Goal: Navigation & Orientation: Find specific page/section

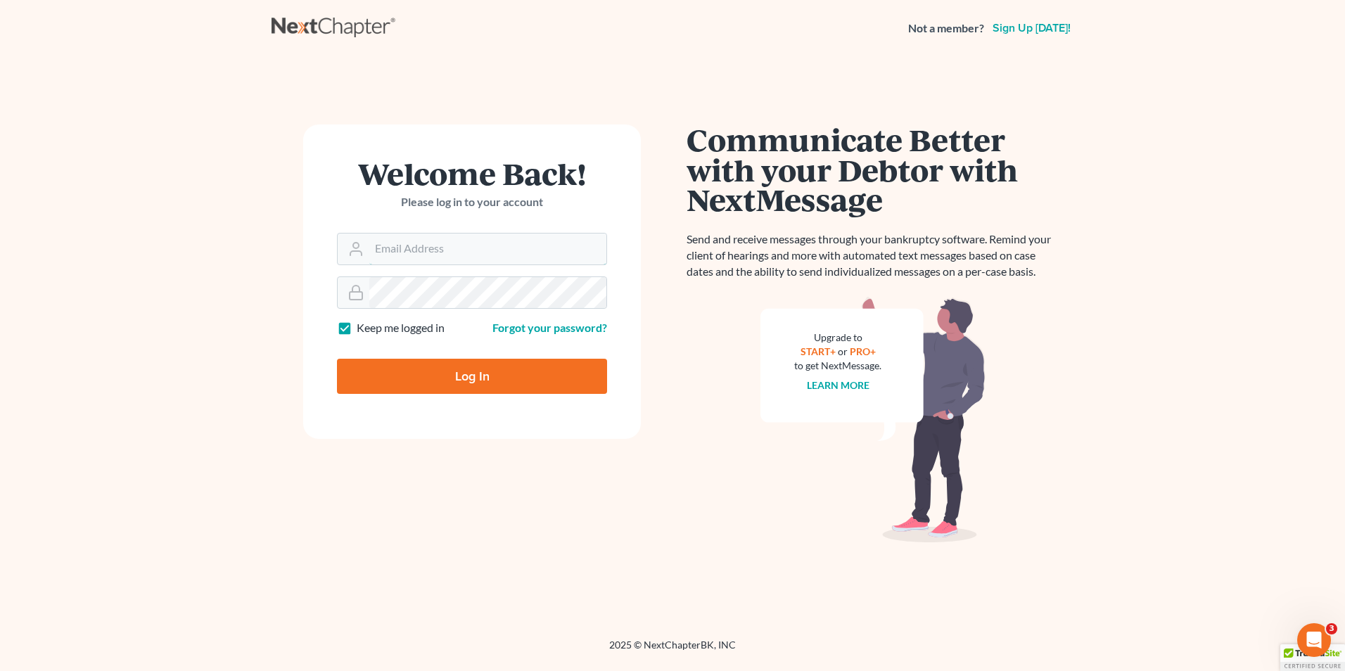
type input "Hunter@shieldlaw.com"
click at [457, 376] on input "Log In" at bounding box center [472, 376] width 270 height 35
type input "Thinking..."
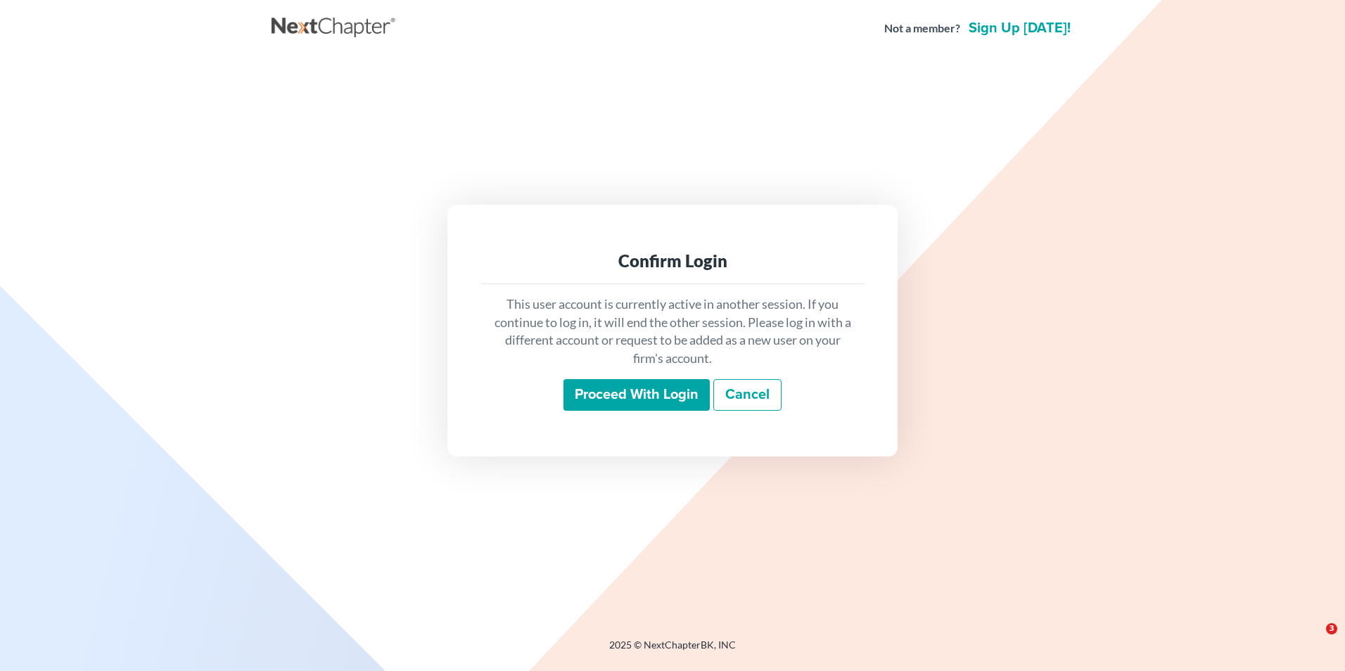
click at [694, 392] on input "Proceed with login" at bounding box center [636, 395] width 146 height 32
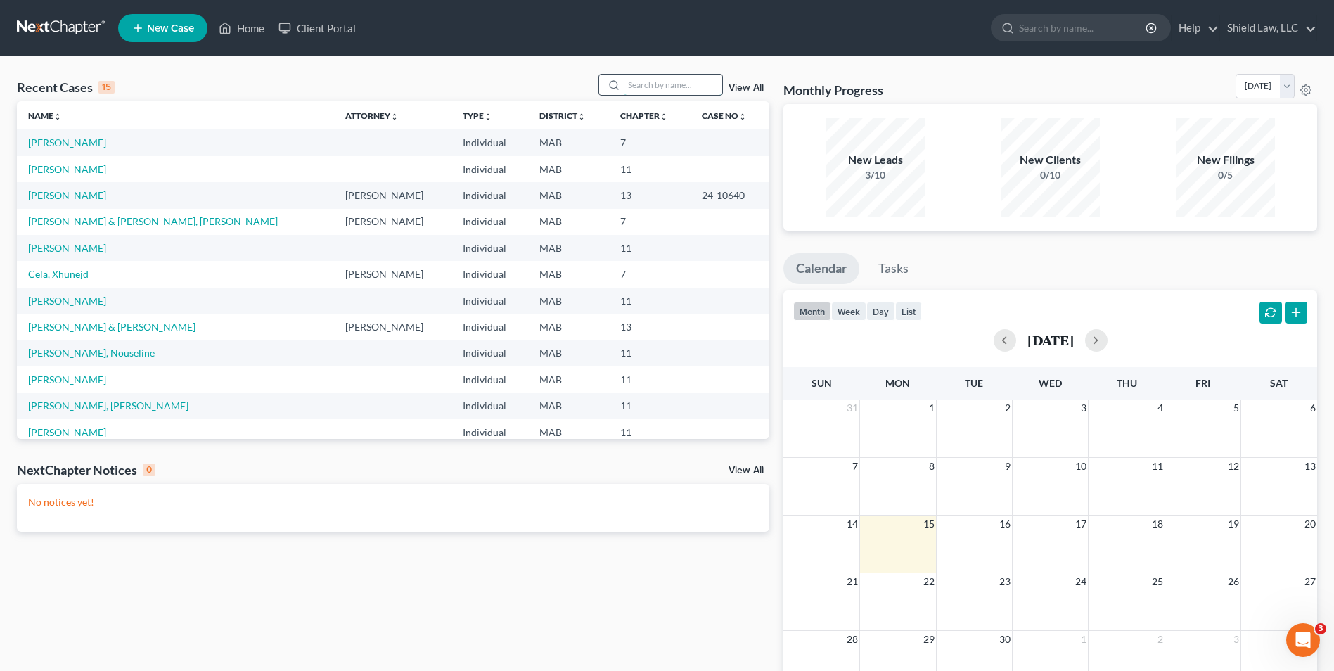
click at [680, 75] on input "search" at bounding box center [673, 85] width 98 height 20
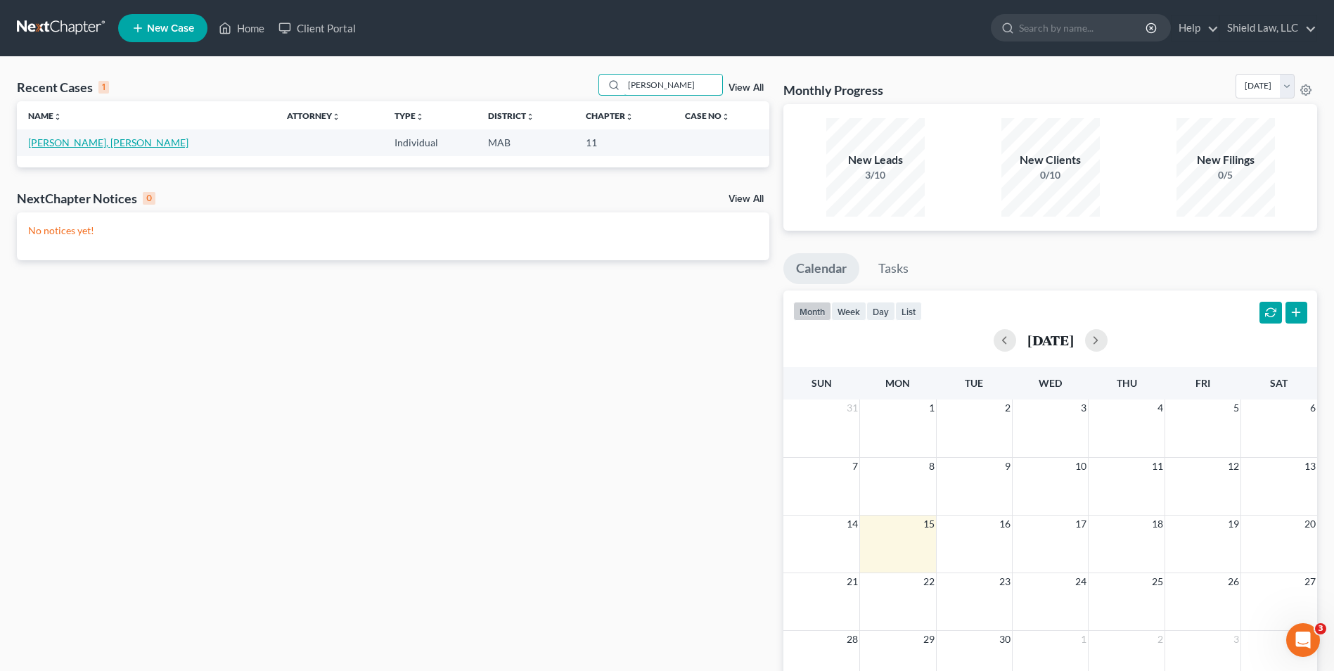
type input "[PERSON_NAME]"
click at [71, 148] on link "[PERSON_NAME], [PERSON_NAME]" at bounding box center [108, 142] width 160 height 12
